Goal: Task Accomplishment & Management: Use online tool/utility

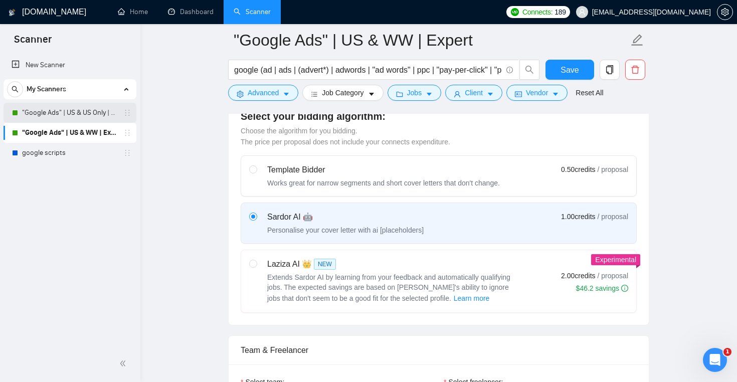
click at [75, 114] on link ""Google Ads" | US & US Only | Expert" at bounding box center [69, 113] width 95 height 20
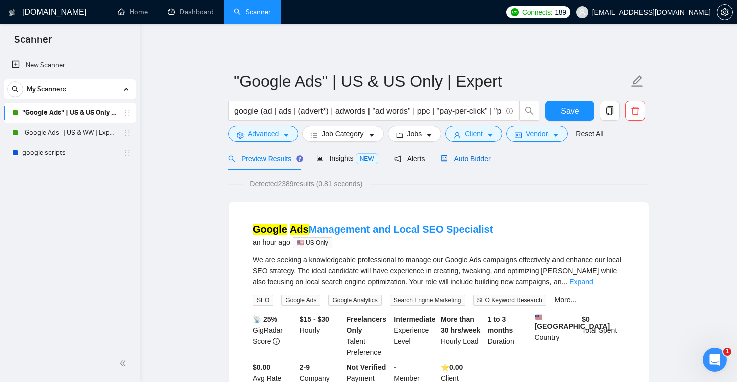
click at [474, 155] on span "Auto Bidder" at bounding box center [465, 159] width 50 height 8
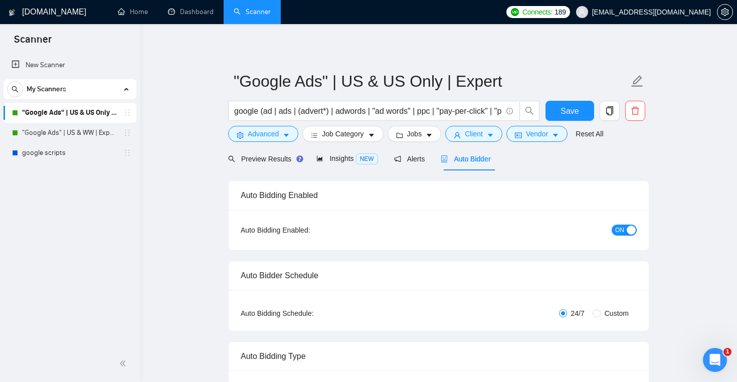
checkbox input "true"
click at [96, 133] on link ""Google Ads" | US & WW | Expert" at bounding box center [69, 133] width 95 height 20
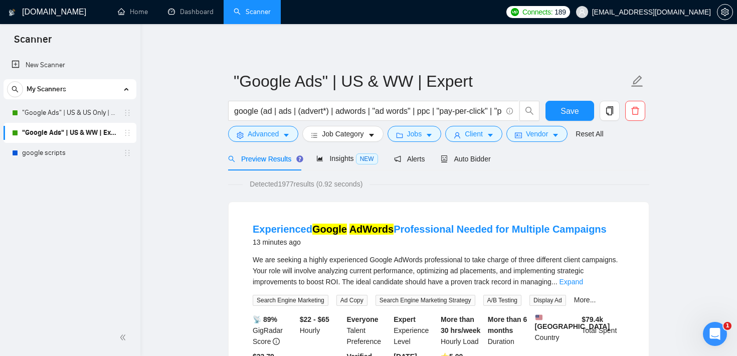
click at [417, 135] on span "Jobs" at bounding box center [414, 133] width 15 height 11
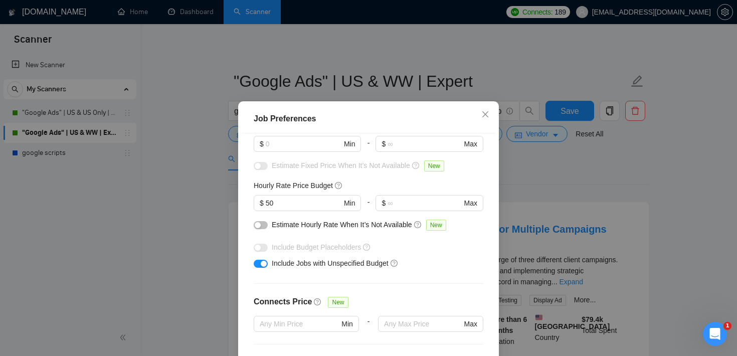
scroll to position [105, 0]
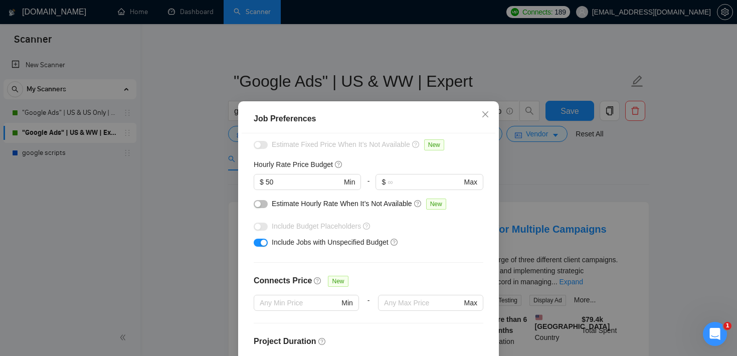
click at [549, 145] on div "Job Preferences Budget Project Type All Fixed Price Hourly Rate Fixed Price Bud…" at bounding box center [368, 178] width 737 height 356
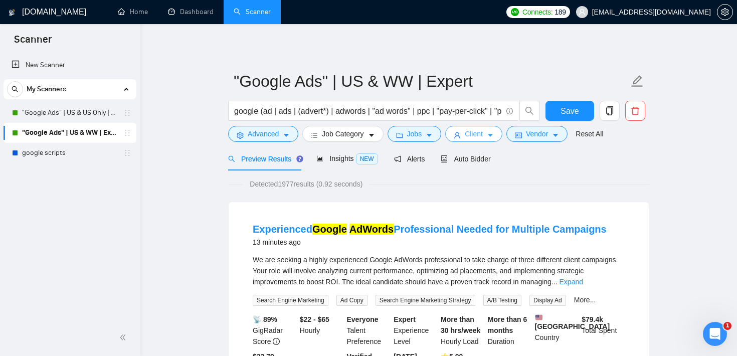
click at [480, 135] on span "Client" at bounding box center [474, 133] width 18 height 11
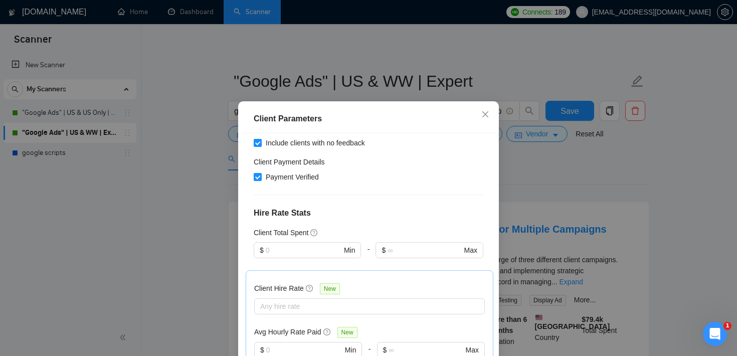
scroll to position [192, 0]
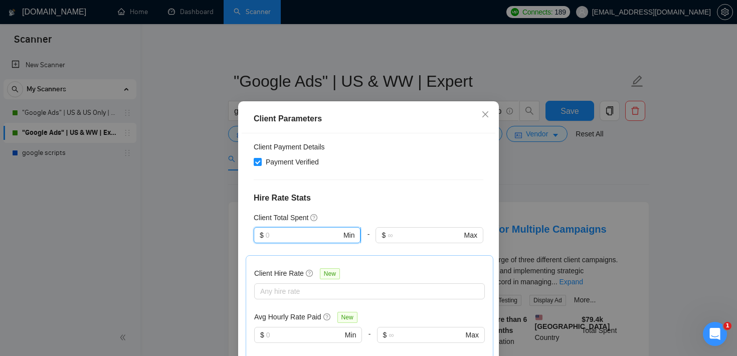
click at [329, 237] on input "text" at bounding box center [304, 234] width 76 height 11
click at [365, 190] on div "Client Location Include Client Countries United States Exclude Client Countries…" at bounding box center [369, 257] width 254 height 249
click at [526, 153] on div "Client Parameters Client Location Include Client Countries United States Exclud…" at bounding box center [368, 178] width 737 height 356
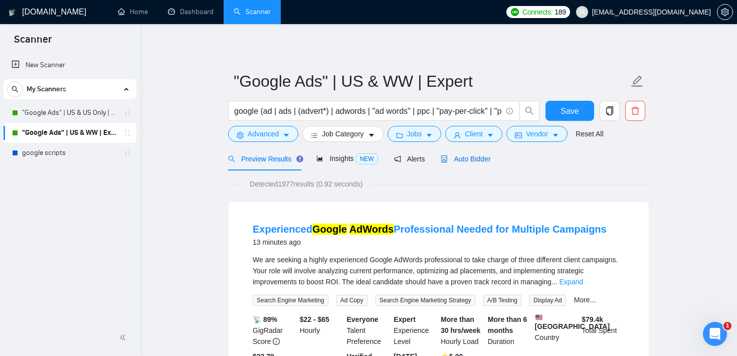
click at [472, 160] on span "Auto Bidder" at bounding box center [465, 159] width 50 height 8
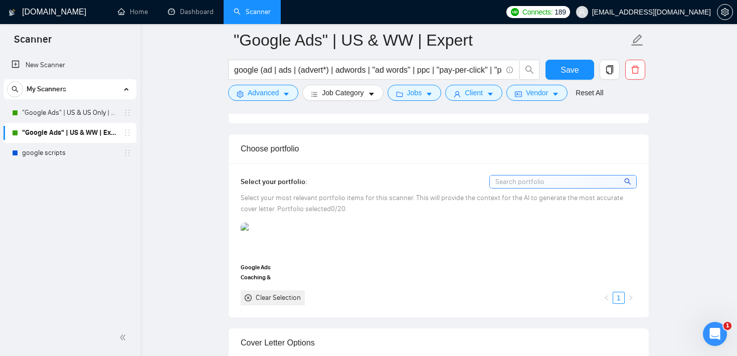
scroll to position [874, 0]
drag, startPoint x: 237, startPoint y: 184, endPoint x: 326, endPoint y: 179, distance: 89.8
click at [326, 179] on div "Select your portfolio: Select your most relevant portfolio items for this scann…" at bounding box center [438, 243] width 420 height 154
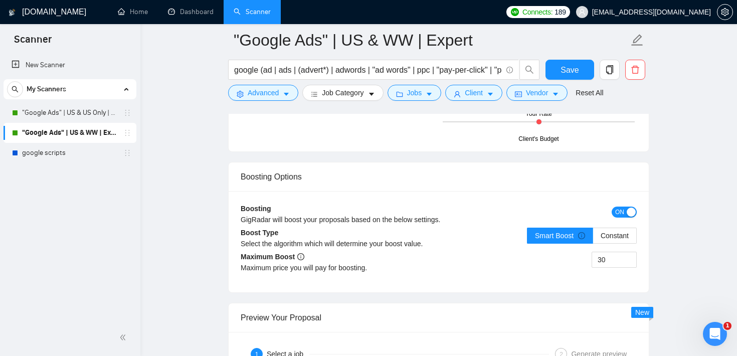
scroll to position [1907, 0]
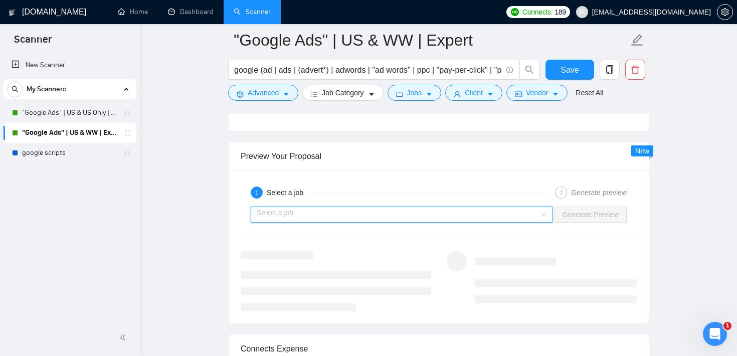
click at [410, 217] on input "search" at bounding box center [398, 214] width 283 height 15
click at [353, 212] on input "search" at bounding box center [398, 214] width 283 height 15
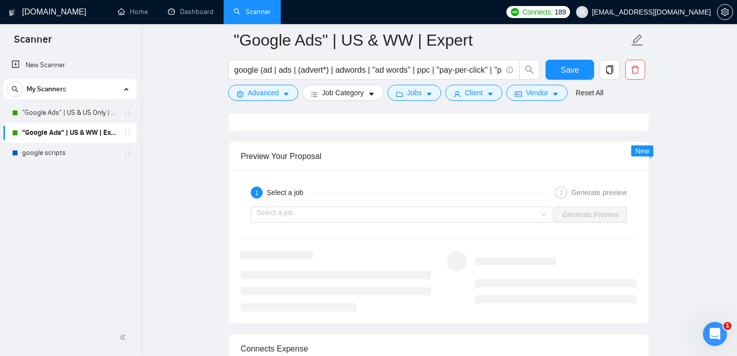
click at [409, 175] on div "1 Select a job 2 Generate preview Select a job Generate Preview" at bounding box center [438, 246] width 420 height 153
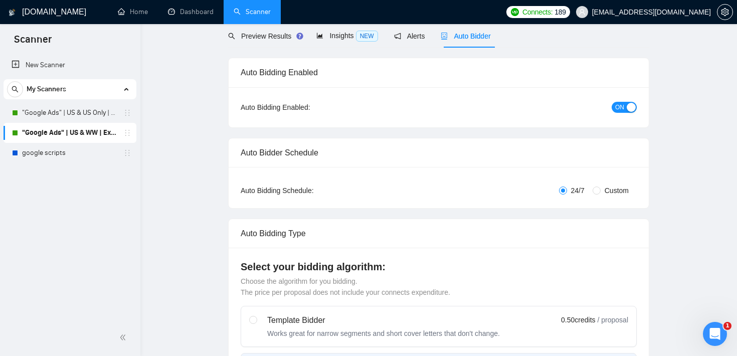
scroll to position [0, 0]
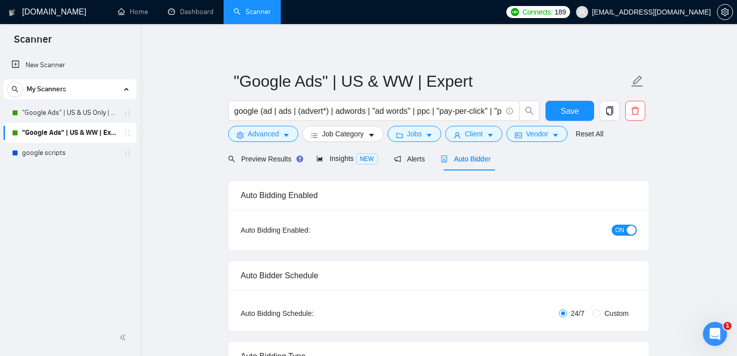
click at [704, 327] on div "Open Intercom Messenger" at bounding box center [713, 332] width 33 height 33
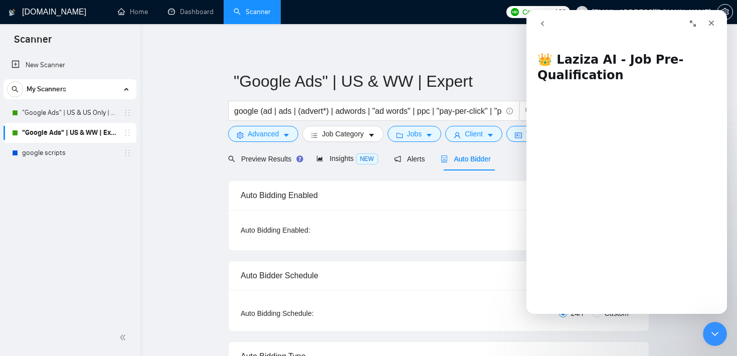
click at [541, 26] on icon "go back" at bounding box center [542, 24] width 8 height 8
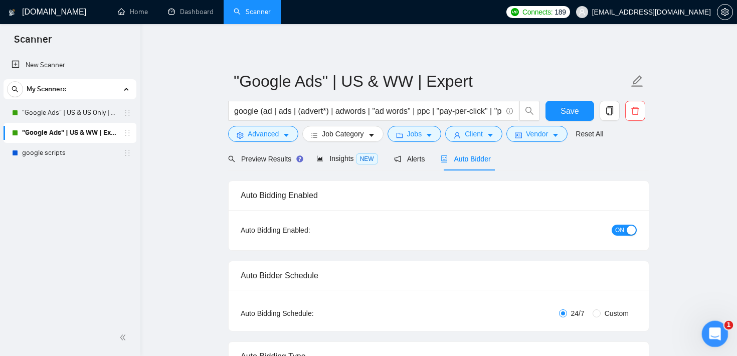
click at [711, 338] on icon "Open Intercom Messenger" at bounding box center [713, 332] width 17 height 17
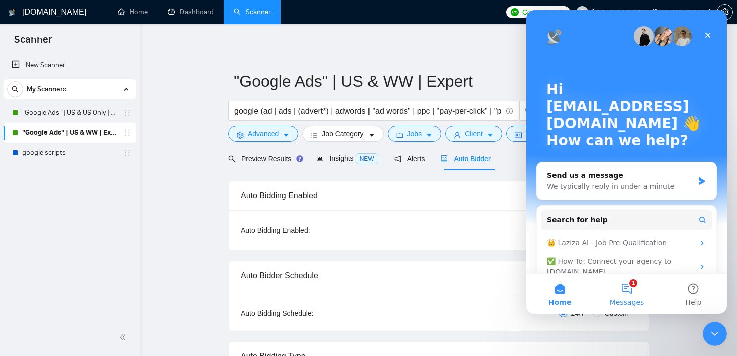
click at [640, 296] on button "1 Messages" at bounding box center [626, 294] width 67 height 40
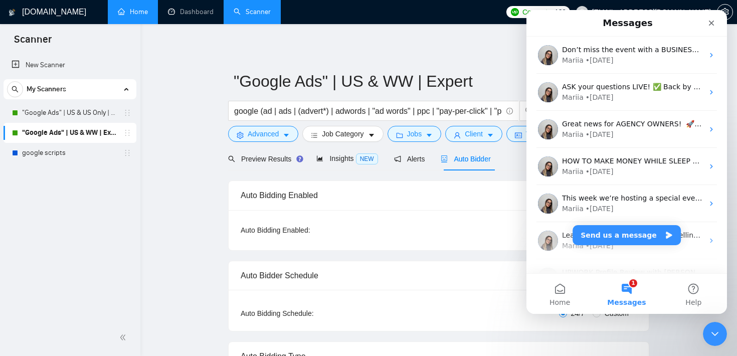
click at [140, 11] on link "Home" at bounding box center [133, 12] width 30 height 9
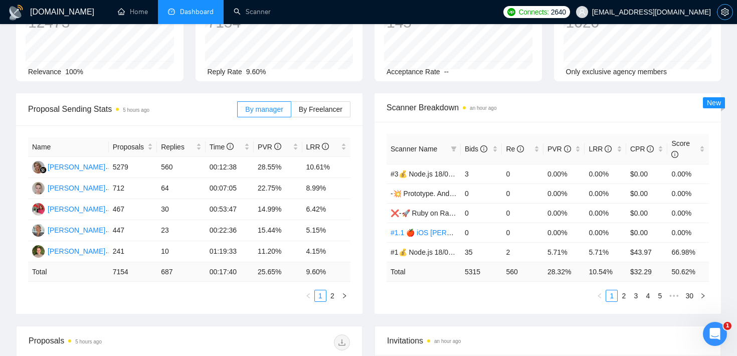
click at [726, 9] on icon "setting" at bounding box center [725, 12] width 8 height 8
